Goal: Information Seeking & Learning: Learn about a topic

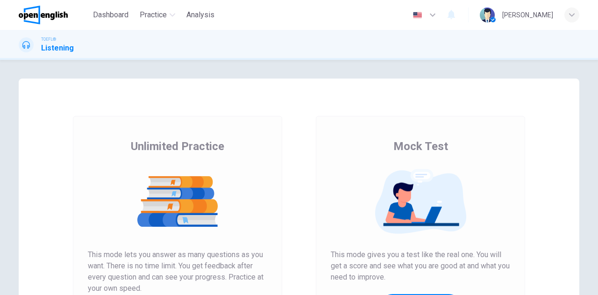
scroll to position [140, 0]
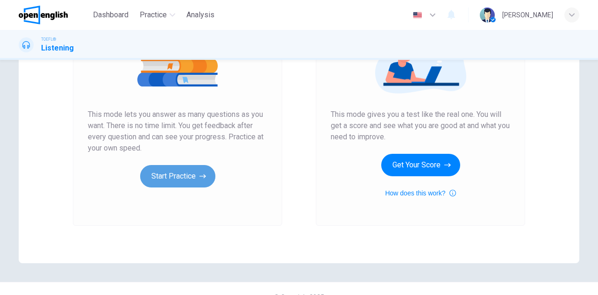
click at [185, 176] on button "Start Practice" at bounding box center [177, 176] width 75 height 22
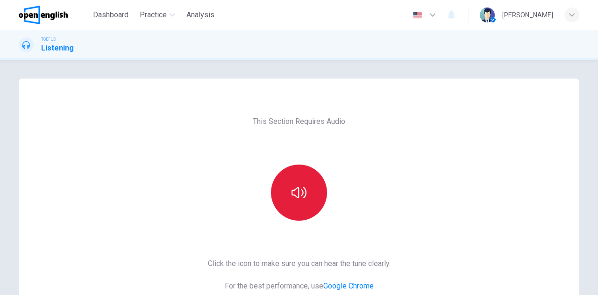
click at [294, 192] on icon "button" at bounding box center [298, 192] width 15 height 15
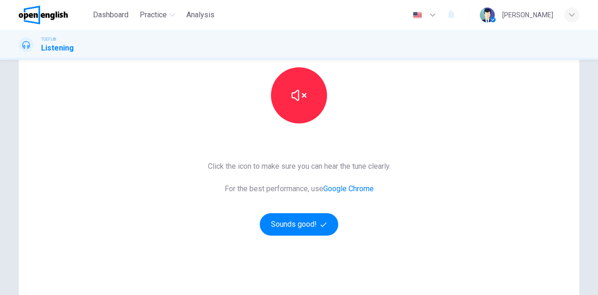
scroll to position [140, 0]
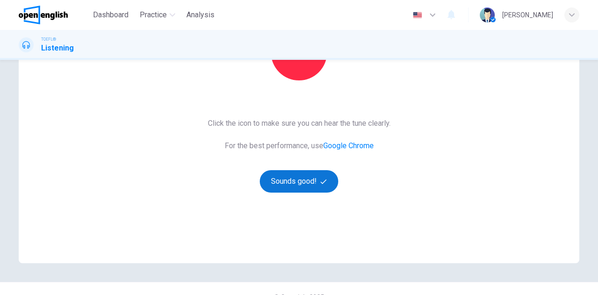
click at [302, 184] on button "Sounds good!" at bounding box center [299, 181] width 78 height 22
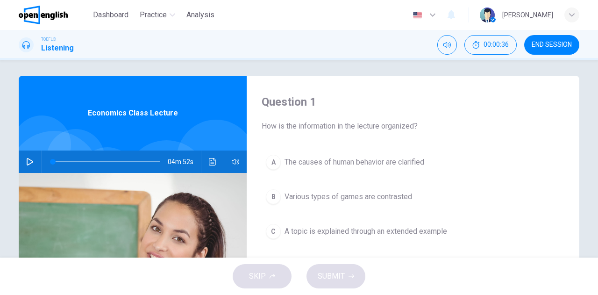
scroll to position [0, 0]
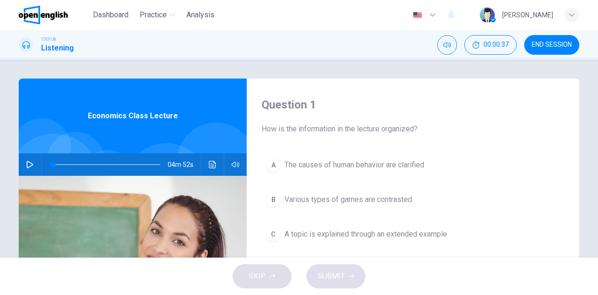
click at [30, 164] on icon "button" at bounding box center [30, 164] width 7 height 7
click at [27, 165] on icon "button" at bounding box center [29, 164] width 7 height 7
drag, startPoint x: 111, startPoint y: 165, endPoint x: 44, endPoint y: 164, distance: 66.8
click at [91, 164] on span at bounding box center [94, 165] width 6 height 6
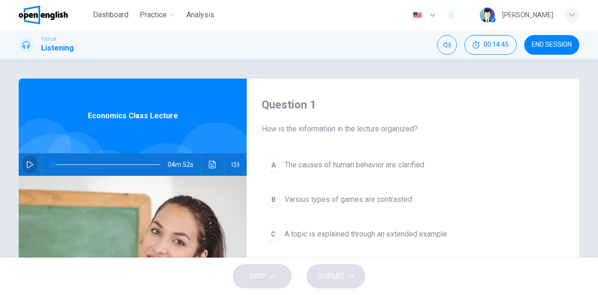
click at [26, 167] on icon "button" at bounding box center [29, 164] width 7 height 7
click at [213, 162] on icon "Click to see the audio transcription" at bounding box center [212, 164] width 7 height 7
click at [47, 294] on div at bounding box center [299, 295] width 598 height 0
click at [26, 165] on icon "button" at bounding box center [29, 164] width 7 height 7
click at [213, 162] on icon "Click to see the audio transcription" at bounding box center [212, 164] width 7 height 7
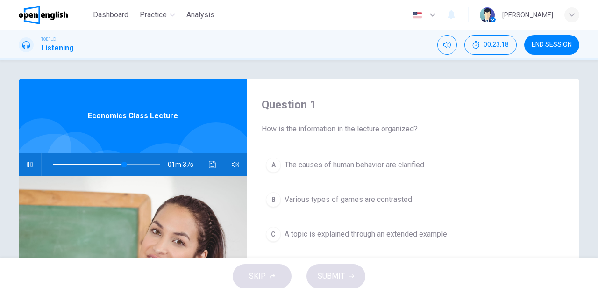
scroll to position [298, 0]
click at [28, 294] on div at bounding box center [299, 295] width 598 height 0
click at [28, 163] on icon "button" at bounding box center [30, 164] width 7 height 7
click at [203, 160] on div "04m 52s" at bounding box center [133, 164] width 228 height 22
click at [209, 161] on icon "Click to see the audio transcription" at bounding box center [212, 164] width 7 height 7
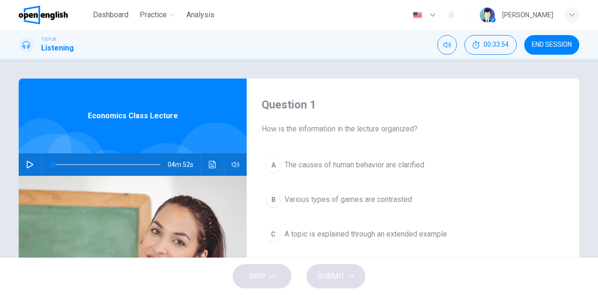
drag, startPoint x: 59, startPoint y: 141, endPoint x: 51, endPoint y: 146, distance: 9.1
click at [59, 294] on div at bounding box center [299, 295] width 598 height 0
click at [25, 169] on button "button" at bounding box center [29, 164] width 15 height 22
click at [53, 164] on span at bounding box center [106, 164] width 107 height 13
click at [53, 164] on span at bounding box center [53, 164] width 1 height 1
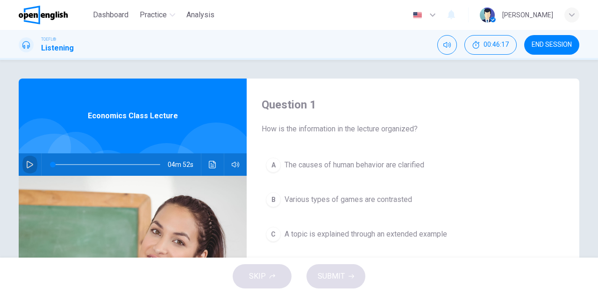
click at [22, 163] on button "button" at bounding box center [29, 164] width 15 height 22
click at [28, 161] on icon "button" at bounding box center [29, 164] width 7 height 7
click at [26, 167] on icon "button" at bounding box center [29, 164] width 7 height 7
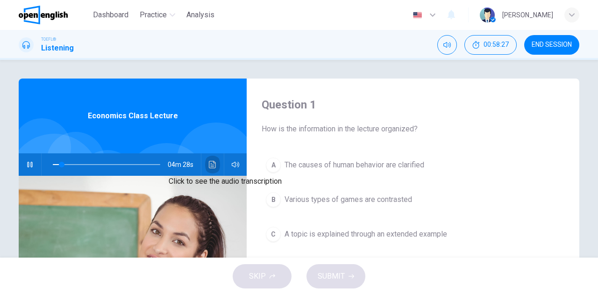
click at [209, 164] on icon "Click to see the audio transcription" at bounding box center [212, 164] width 7 height 7
click at [482, 294] on div at bounding box center [299, 295] width 598 height 0
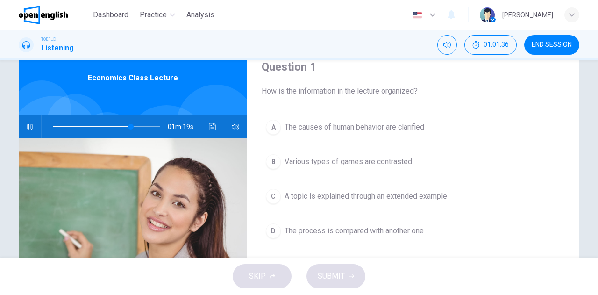
scroll to position [47, 0]
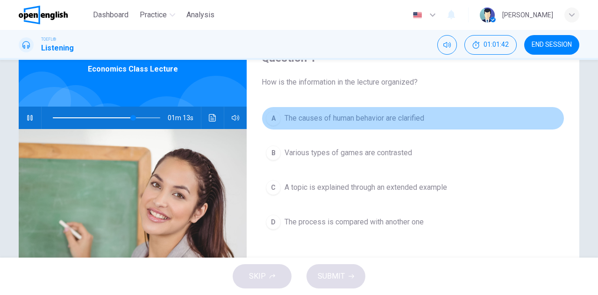
click at [311, 116] on span "The causes of human behavior are clarified" at bounding box center [354, 118] width 140 height 11
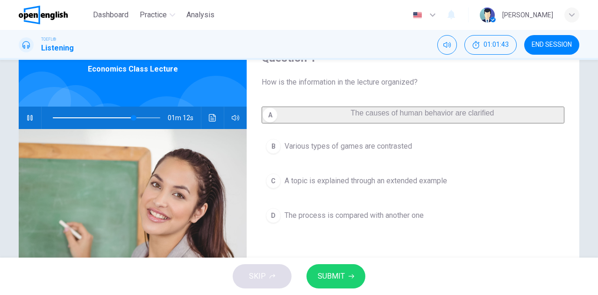
click at [334, 268] on button "SUBMIT" at bounding box center [335, 276] width 59 height 24
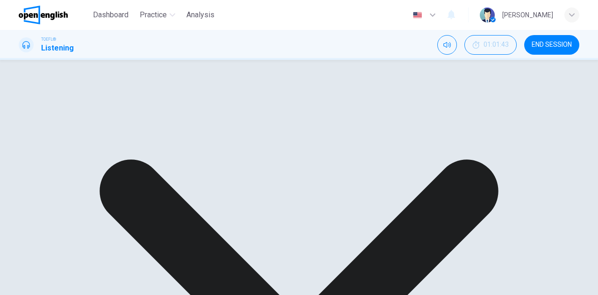
scroll to position [93, 0]
type input "*"
